Goal: Obtain resource: Download file/media

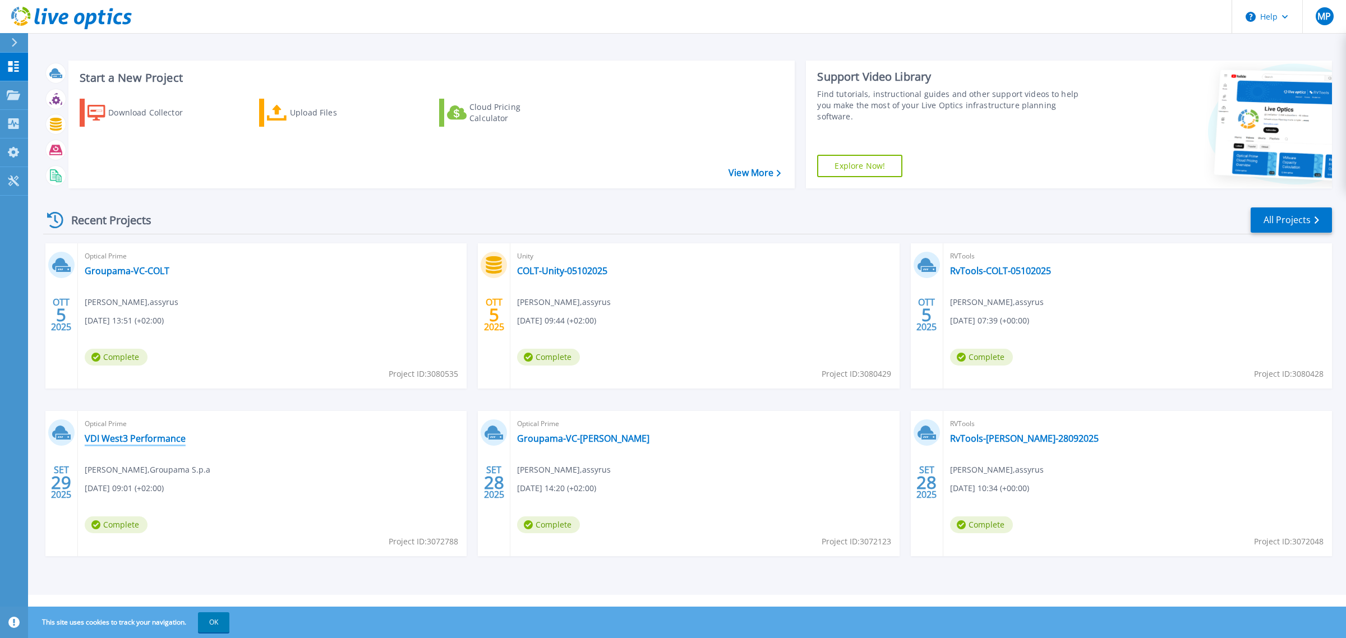
click at [132, 439] on link "VDI West3 Performance" at bounding box center [135, 438] width 101 height 11
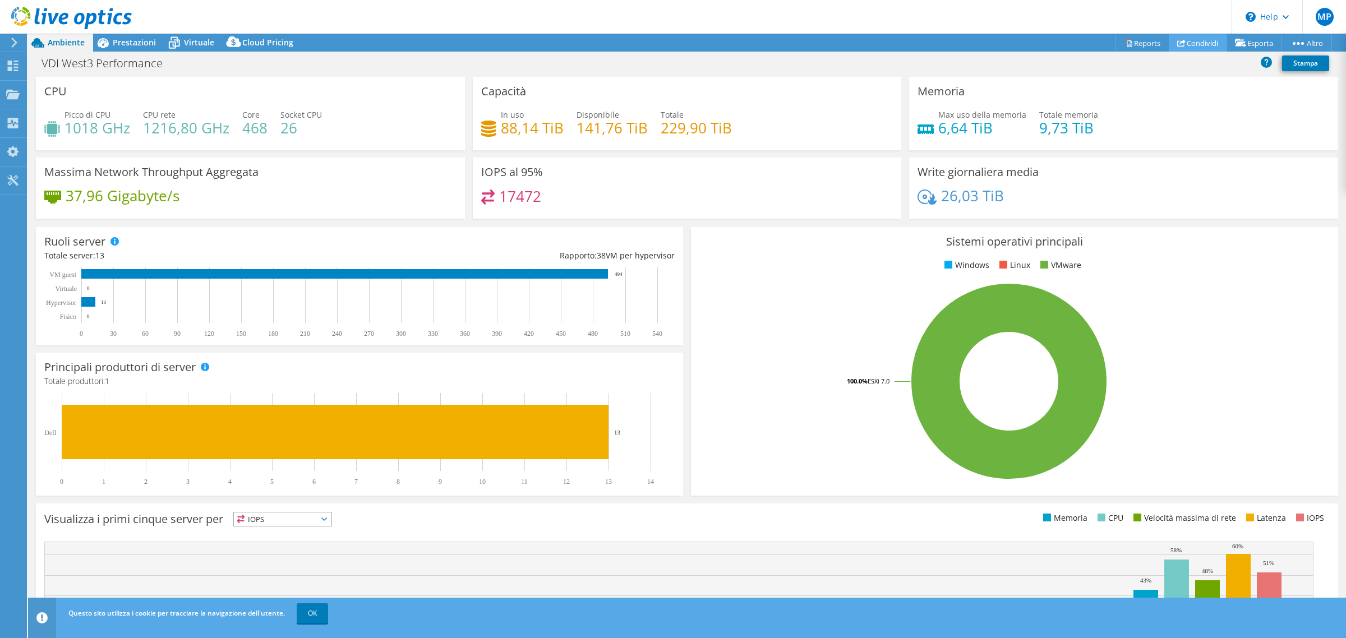
click at [1201, 43] on link "Condividi" at bounding box center [1198, 42] width 58 height 17
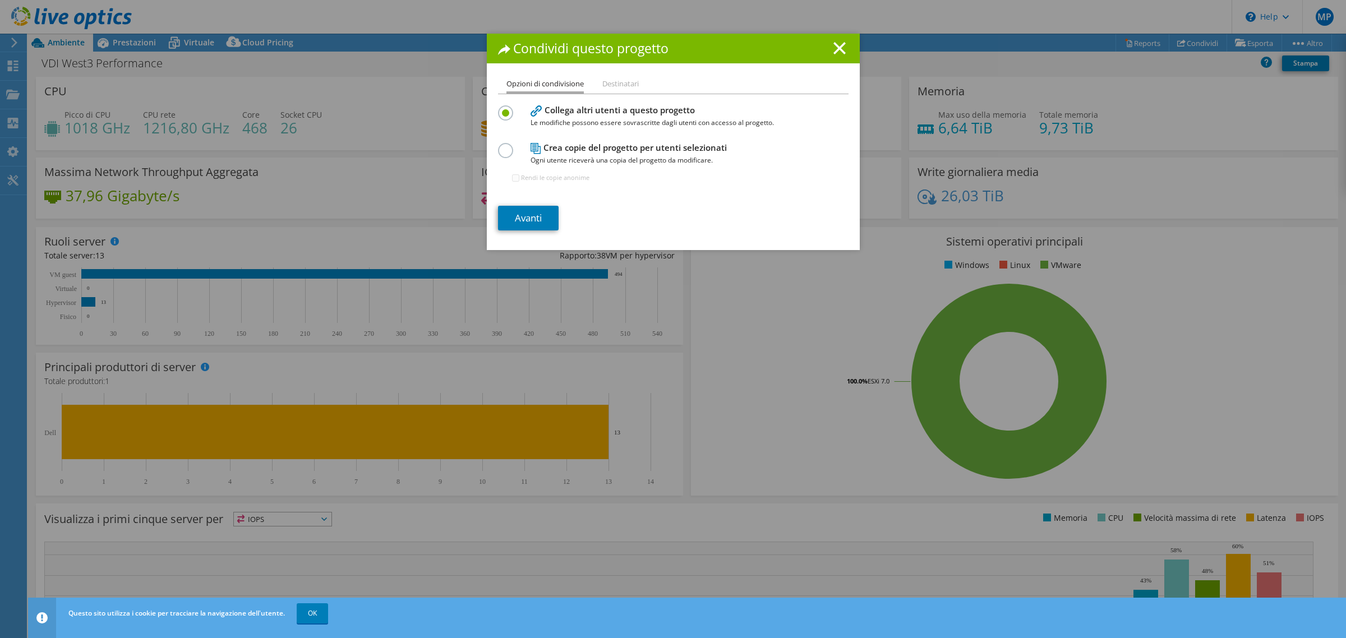
click at [499, 146] on label at bounding box center [508, 144] width 20 height 3
click at [0, 0] on input "radio" at bounding box center [0, 0] width 0 height 0
click at [617, 83] on li "Destinatari" at bounding box center [620, 84] width 36 height 14
click at [833, 43] on icon at bounding box center [839, 48] width 12 height 12
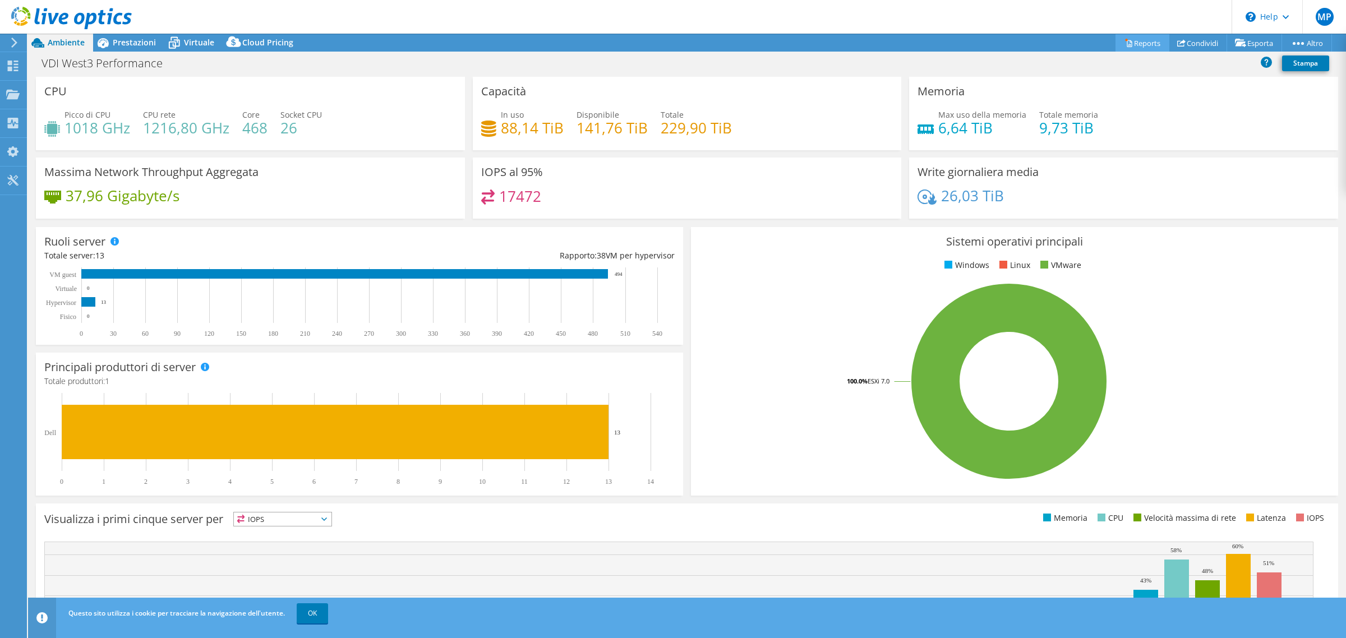
click at [1125, 38] on link "Reports" at bounding box center [1142, 42] width 54 height 17
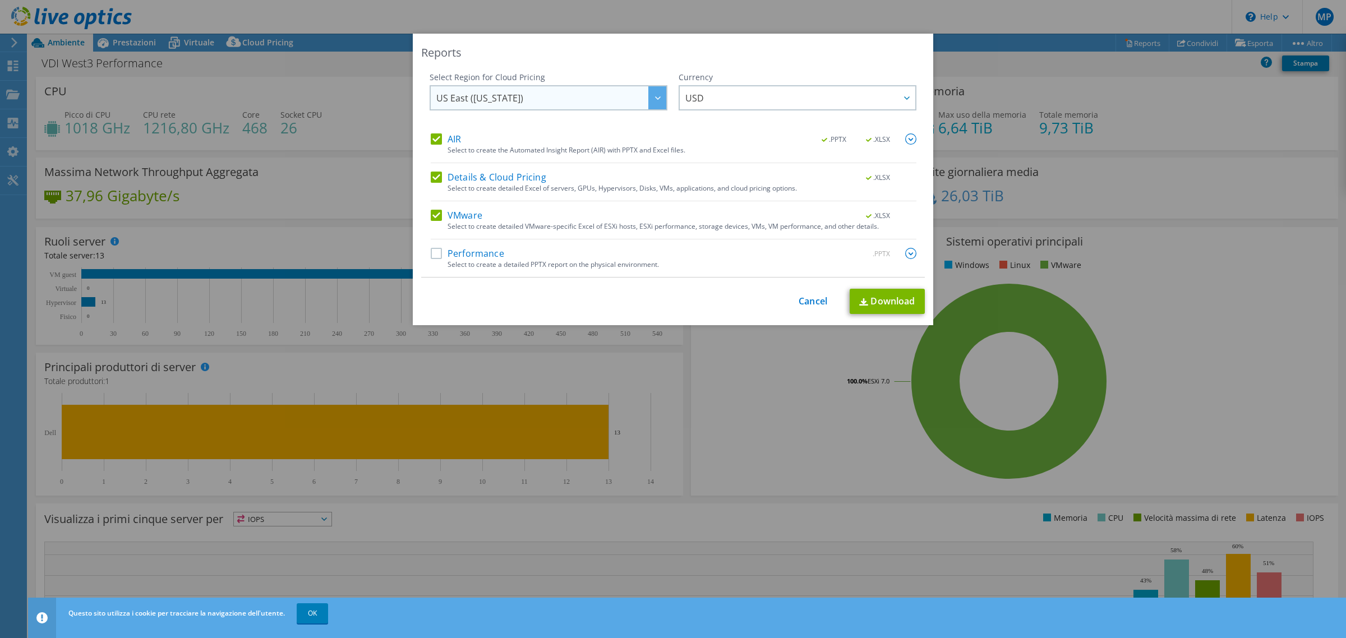
click at [656, 99] on div at bounding box center [657, 97] width 18 height 23
click at [431, 180] on label "Details & Cloud Pricing" at bounding box center [489, 177] width 116 height 11
click at [0, 0] on input "Details & Cloud Pricing" at bounding box center [0, 0] width 0 height 0
click at [431, 137] on label "AIR" at bounding box center [446, 138] width 30 height 11
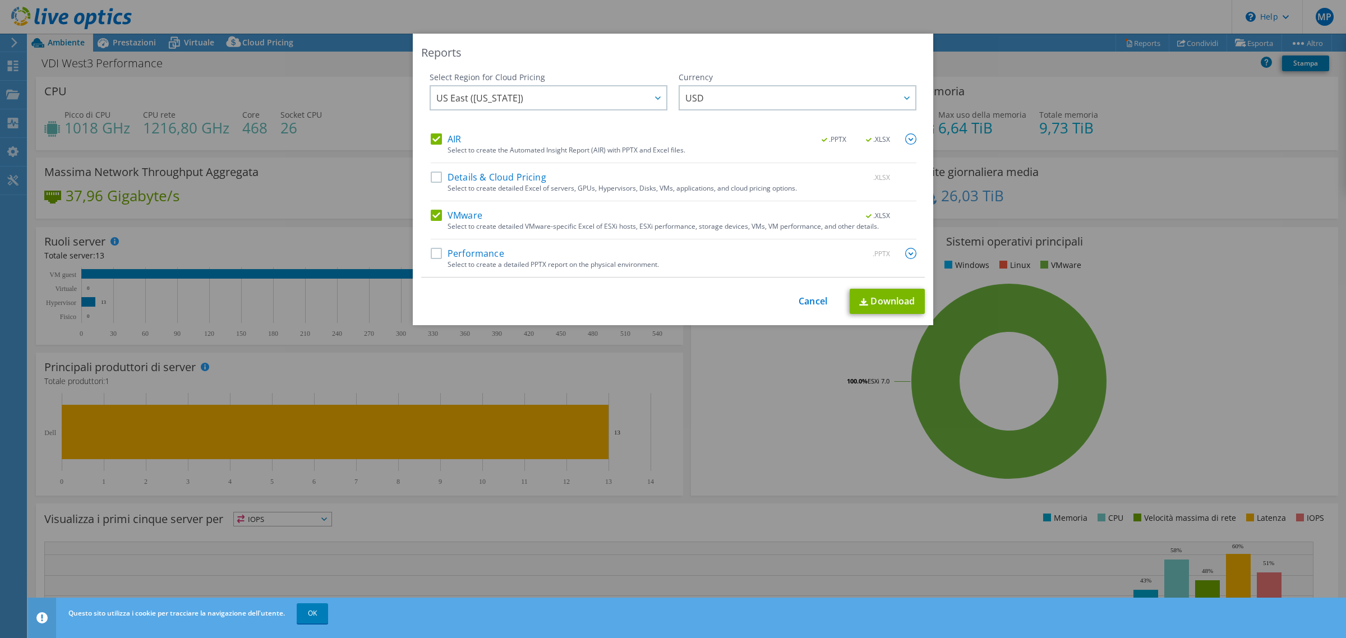
click at [0, 0] on input "AIR" at bounding box center [0, 0] width 0 height 0
click at [903, 306] on link "Download" at bounding box center [887, 301] width 75 height 25
drag, startPoint x: 805, startPoint y: 303, endPoint x: 1058, endPoint y: 84, distance: 334.8
click at [805, 302] on link "Cancel" at bounding box center [812, 301] width 29 height 11
